Goal: Find specific page/section: Find specific page/section

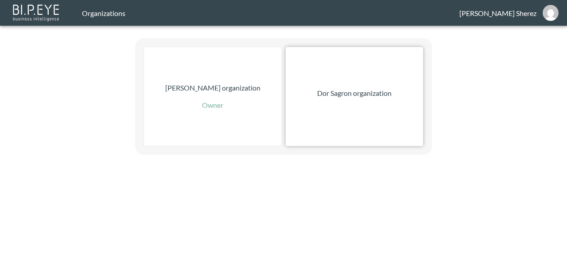
click at [382, 101] on div "Dor Sagron organization" at bounding box center [354, 96] width 137 height 99
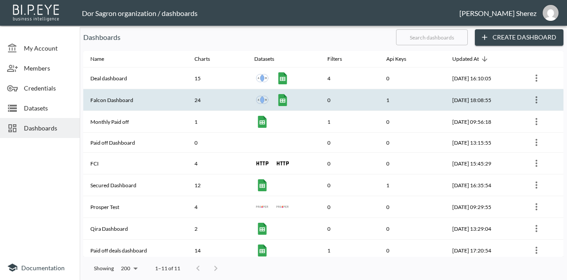
click at [121, 99] on th "Falcon Dashboard" at bounding box center [135, 100] width 104 height 22
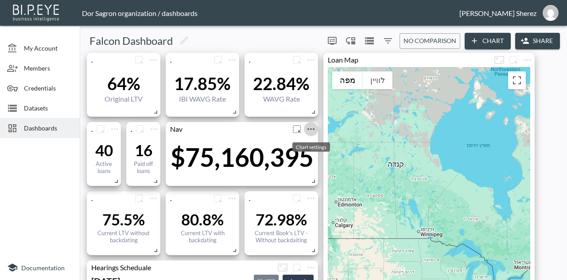
click at [308, 127] on icon "more" at bounding box center [311, 129] width 11 height 11
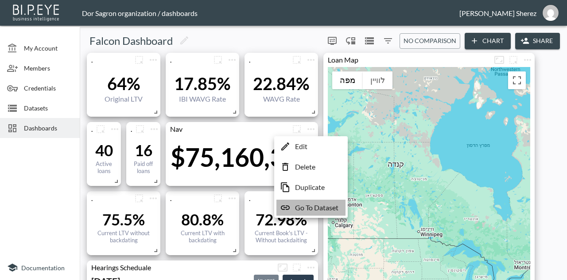
click at [308, 206] on p "Go To Dataset" at bounding box center [316, 207] width 43 height 11
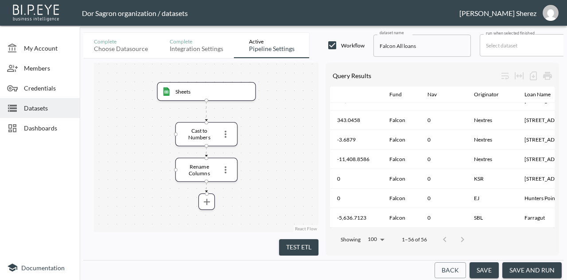
scroll to position [976, 0]
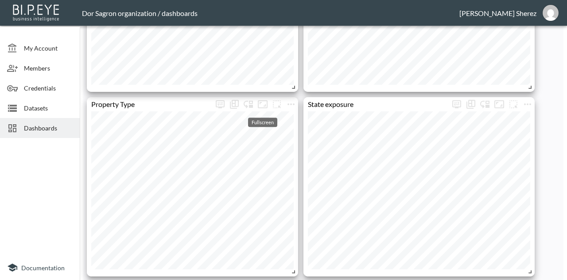
scroll to position [693, 0]
